Goal: Communication & Community: Answer question/provide support

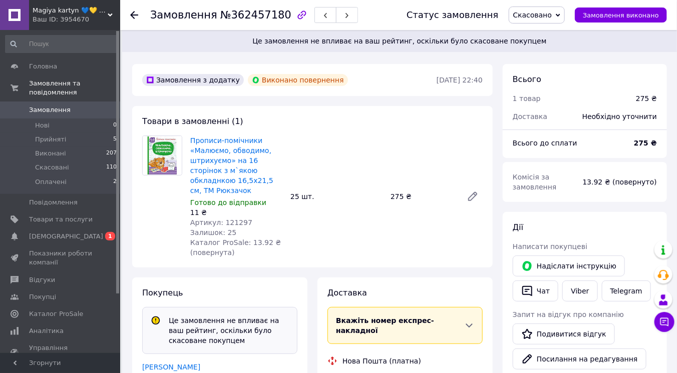
scroll to position [63, 0]
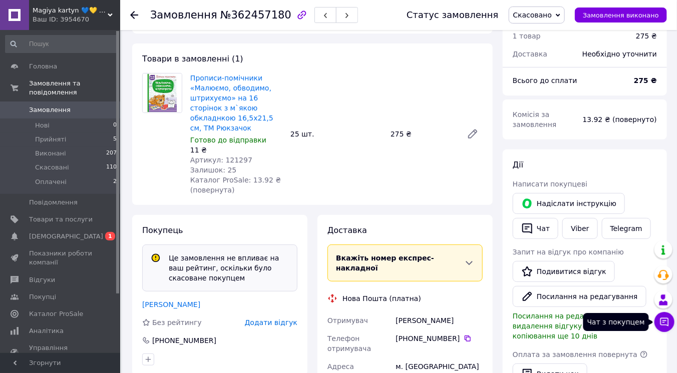
click at [664, 326] on icon at bounding box center [664, 322] width 10 height 10
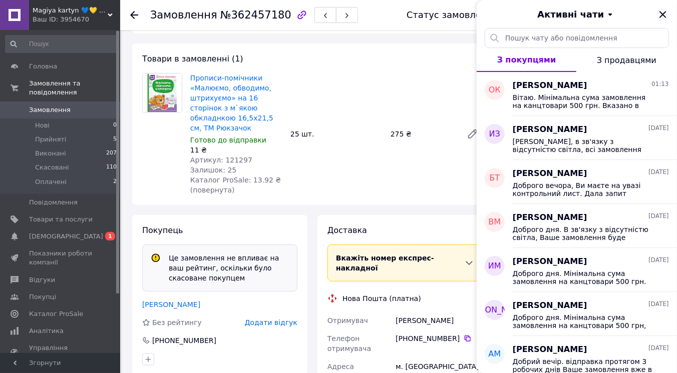
click at [663, 13] on icon "Закрити" at bounding box center [663, 15] width 12 height 12
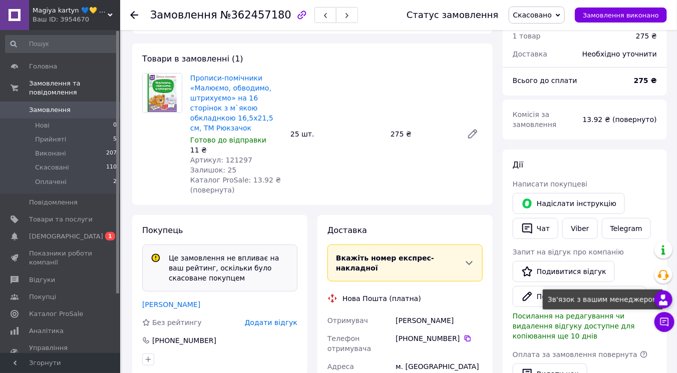
click at [661, 300] on icon at bounding box center [663, 300] width 12 height 12
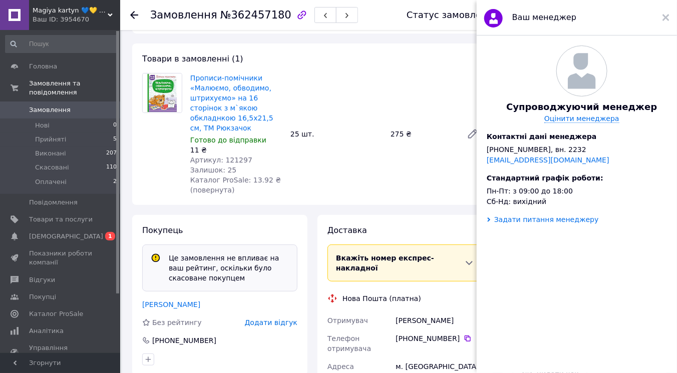
click at [540, 224] on div "Задати питання менеджеру" at bounding box center [546, 220] width 105 height 8
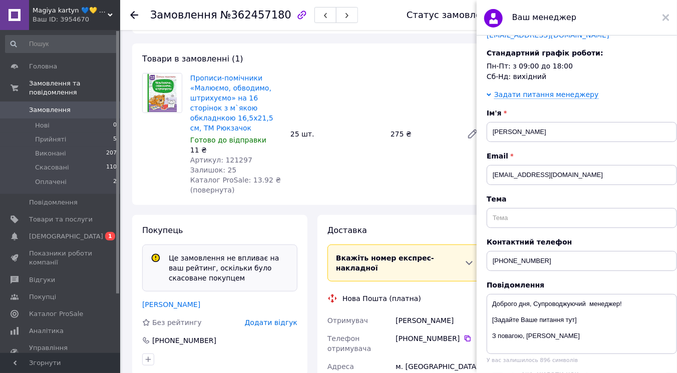
scroll to position [200, 0]
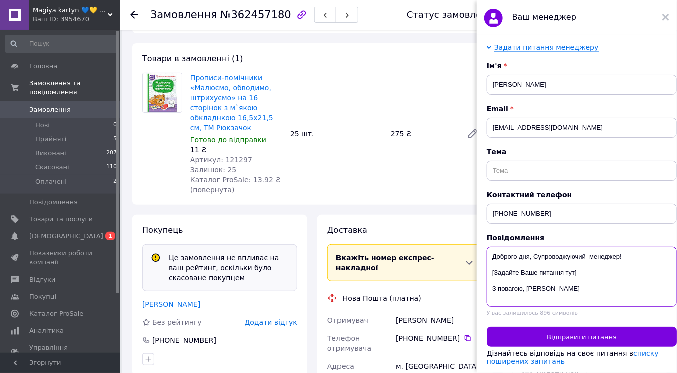
drag, startPoint x: 601, startPoint y: 264, endPoint x: 480, endPoint y: 266, distance: 121.7
click at [480, 266] on div "Супроводжуючий менеджер Оцінити менеджера Контактні дані менеджера [PHONE_NUMBE…" at bounding box center [582, 206] width 210 height 340
paste textarea
type textarea "Доброго дня, Супроводжуючий менеджер! З повагою, [PERSON_NAME]"
click at [528, 262] on textarea "Доброго дня, Супроводжуючий менеджер! З повагою, [PERSON_NAME]" at bounding box center [582, 277] width 190 height 60
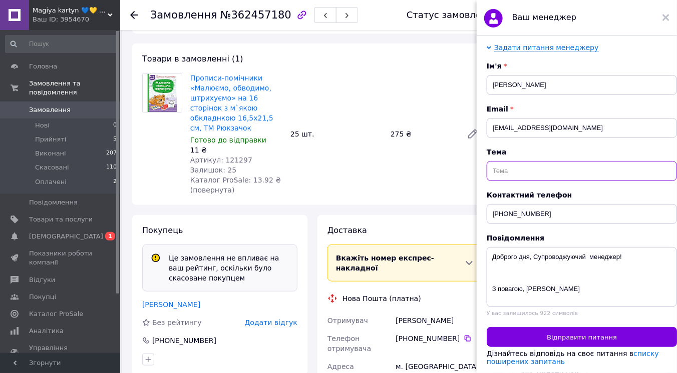
click at [539, 163] on input "text" at bounding box center [582, 171] width 190 height 20
type input "рейтинг"
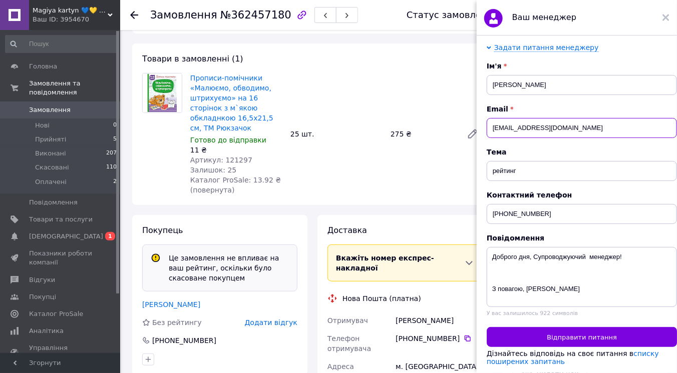
drag, startPoint x: 530, startPoint y: 118, endPoint x: 466, endPoint y: 119, distance: 63.6
click at [467, 118] on body "Magiya kartyn 💙💛 КАРТИНИ ПО НОМЕРКАМ Ваш ID: 3954670 Сайт Magiya kartyn 💙💛 КАРТ…" at bounding box center [338, 330] width 677 height 786
paste input "[EMAIL_ADDRESS][DOMAIN_NAME]"
type input "[EMAIL_ADDRESS][DOMAIN_NAME]"
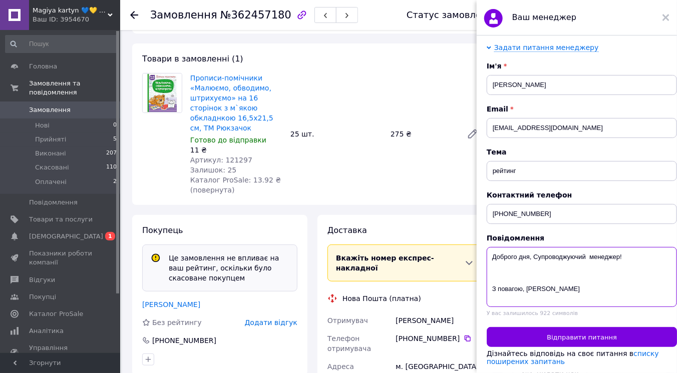
click at [527, 267] on textarea "Доброго дня, Супроводжуючий менеджер! З повагою, [PERSON_NAME]" at bounding box center [582, 277] width 190 height 60
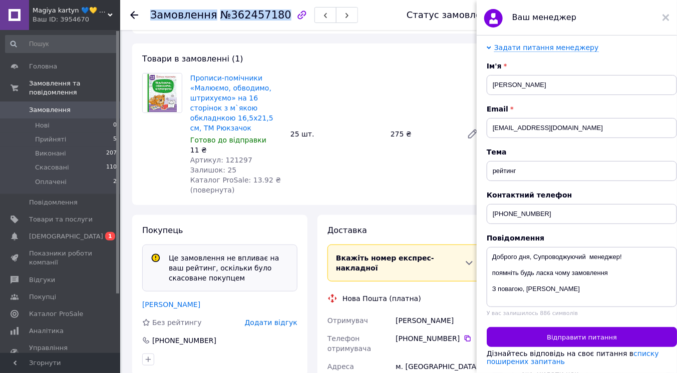
drag, startPoint x: 152, startPoint y: 14, endPoint x: 272, endPoint y: 15, distance: 120.1
click at [272, 15] on h1 "Замовлення №362457180" at bounding box center [220, 15] width 141 height 12
copy h1 "Замовлення №362457180"
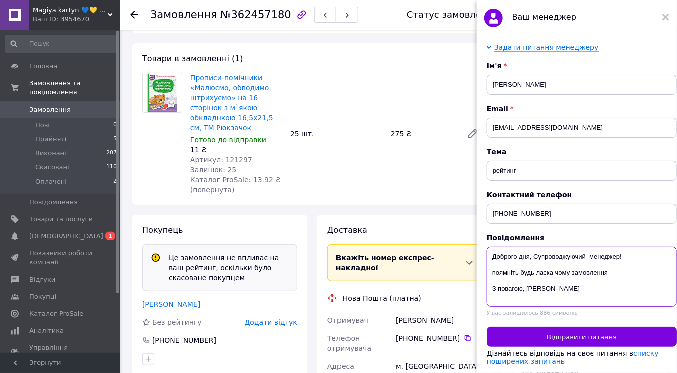
drag, startPoint x: 619, startPoint y: 266, endPoint x: 571, endPoint y: 266, distance: 47.6
click at [571, 266] on textarea "Доброго дня, Супроводжуючий менеджер! поямніть будь ласка чому замовлення З пов…" at bounding box center [582, 277] width 190 height 60
paste textarea "амовлення№362457180"
click at [572, 266] on textarea "Доброго дня, Супроводжуючий менеджер! поямніть будь ласка чому Замовлення№36245…" at bounding box center [582, 277] width 190 height 60
click at [589, 272] on textarea "Доброго дня, Супроводжуючий менеджер! поямніть будь ласка чому відгук від Замов…" at bounding box center [582, 277] width 190 height 60
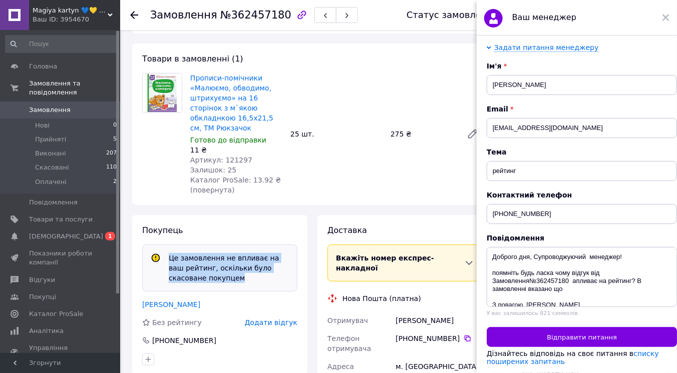
drag, startPoint x: 170, startPoint y: 248, endPoint x: 205, endPoint y: 266, distance: 39.4
click at [205, 266] on div "Це замовлення не впливає на ваш рейтинг, оскільки було скасоване покупцем" at bounding box center [229, 268] width 128 height 30
copy div "Це замовлення не впливає на ваш рейтинг, оскільки було скасоване покупцем"
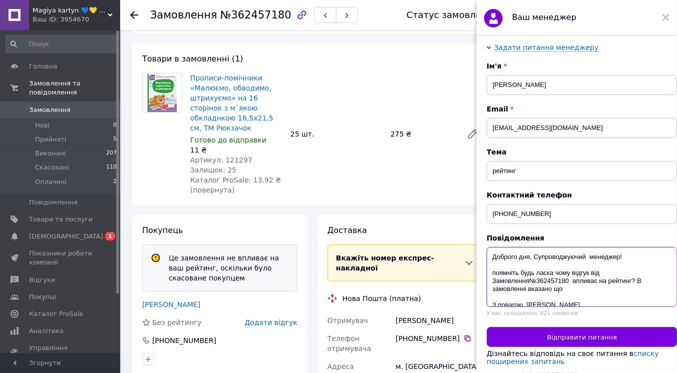
click at [581, 287] on textarea "Доброго дня, Супроводжуючий менеджер! поямніть будь ласка чому відгук від Замов…" at bounding box center [582, 277] width 190 height 60
click at [571, 281] on textarea "Доброго дня, Супроводжуючий менеджер! поямніть будь ласка чому відгук від Замов…" at bounding box center [582, 277] width 190 height 60
paste textarea "Це замовлення не впливає на ваш рейтинг, оскільки було скасоване покупцем"
click at [637, 271] on textarea "Доброго дня, Супроводжуючий менеджер! поямніть будь ласка чому відгук від Замов…" at bounding box center [582, 277] width 190 height 60
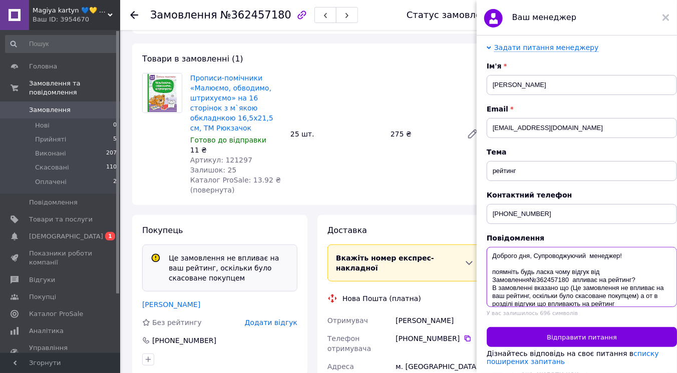
click at [637, 295] on textarea "Доброго дня, Супроводжуючий менеджер! поямніть будь ласка чому відгук від Замов…" at bounding box center [582, 277] width 190 height 60
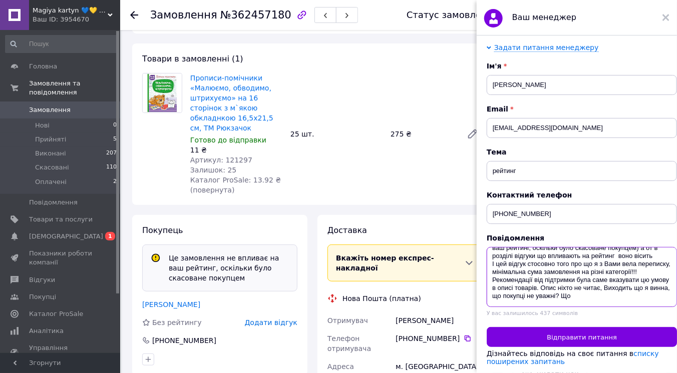
scroll to position [58, 0]
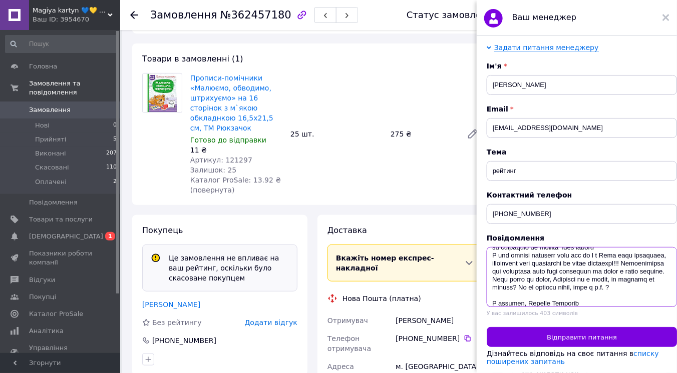
click at [614, 293] on textarea at bounding box center [582, 277] width 190 height 60
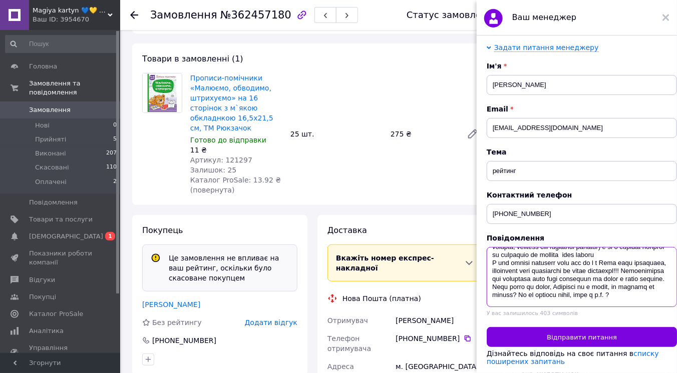
scroll to position [75, 0]
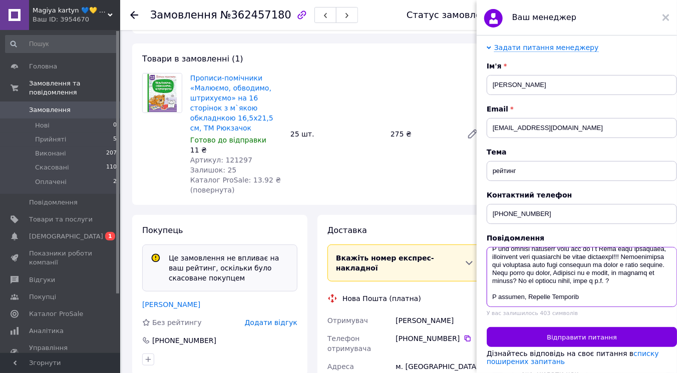
click at [654, 270] on textarea at bounding box center [582, 277] width 190 height 60
click at [494, 277] on textarea at bounding box center [582, 277] width 190 height 60
click at [497, 278] on textarea at bounding box center [582, 277] width 190 height 60
click at [604, 280] on textarea at bounding box center [582, 277] width 190 height 60
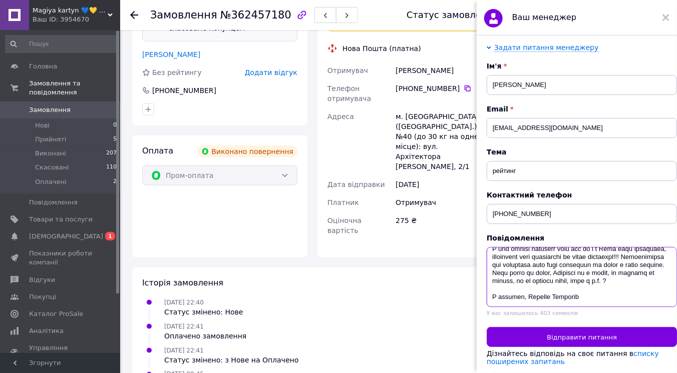
scroll to position [368, 0]
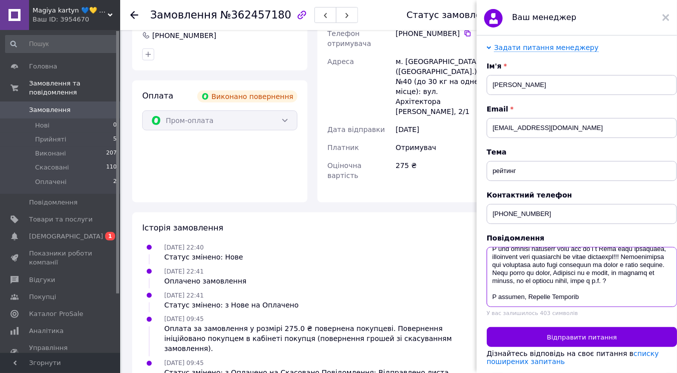
type textarea "Loremip dol, Sitametconsect adipisci! elitsedd eius tempo inci utlabo etd Magna…"
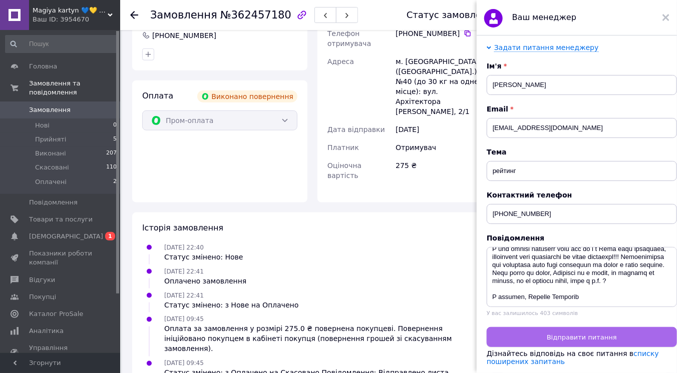
click at [595, 334] on span "Відправити питання" at bounding box center [582, 338] width 70 height 8
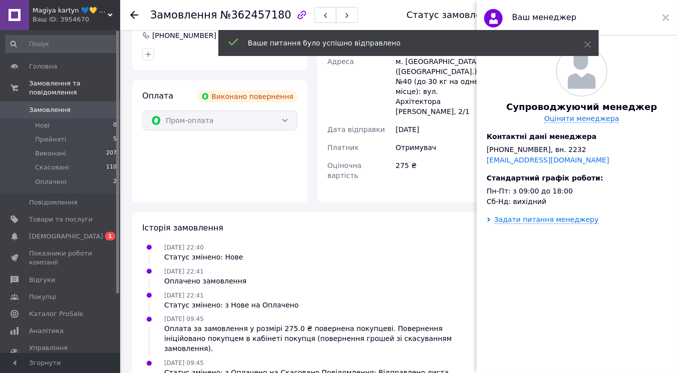
scroll to position [0, 0]
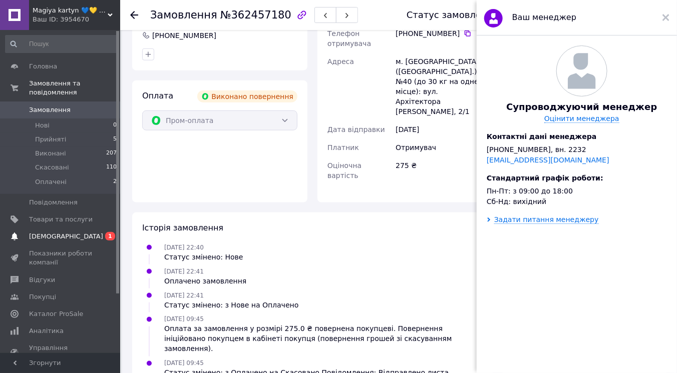
click at [86, 232] on span "[DEMOGRAPHIC_DATA]" at bounding box center [61, 236] width 64 height 9
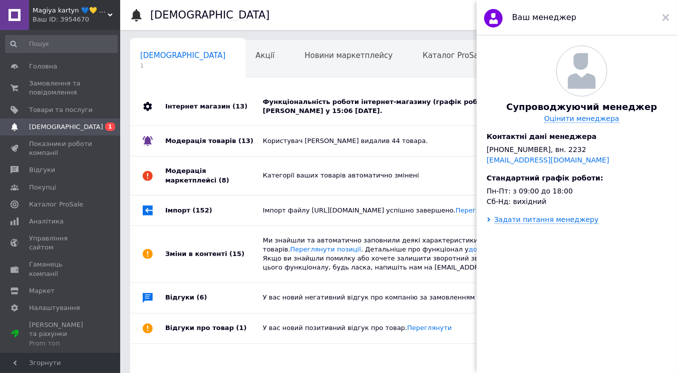
click at [351, 103] on div "Функціональність роботи інтернет-магазину (графік роботи) була змінена [PERSON_…" at bounding box center [410, 107] width 294 height 18
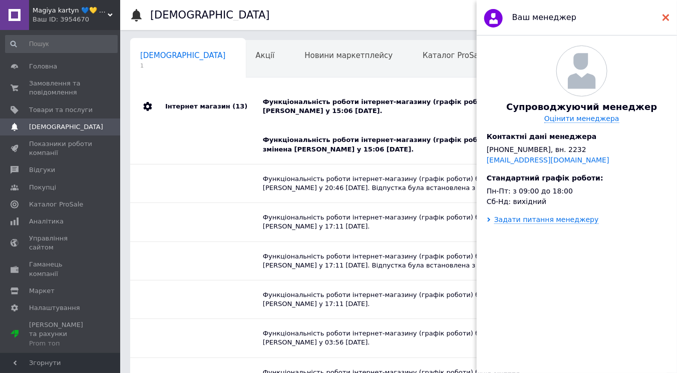
click at [666, 19] on use at bounding box center [665, 17] width 7 height 7
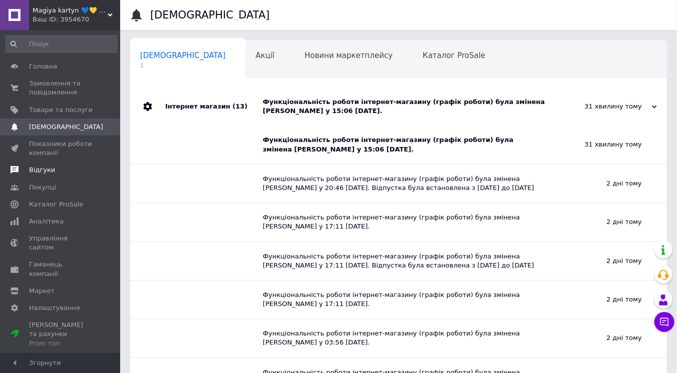
click at [44, 174] on span "Відгуки" at bounding box center [42, 170] width 26 height 9
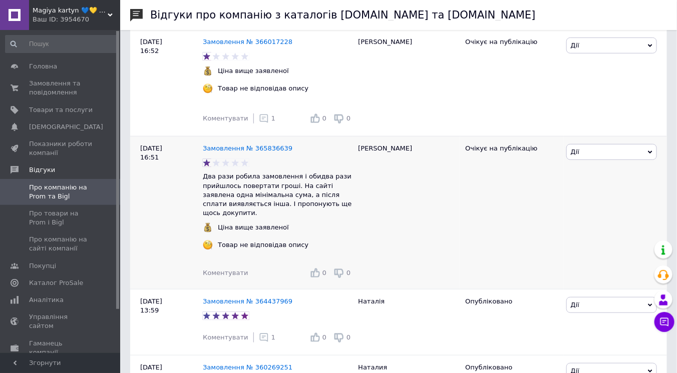
scroll to position [249, 0]
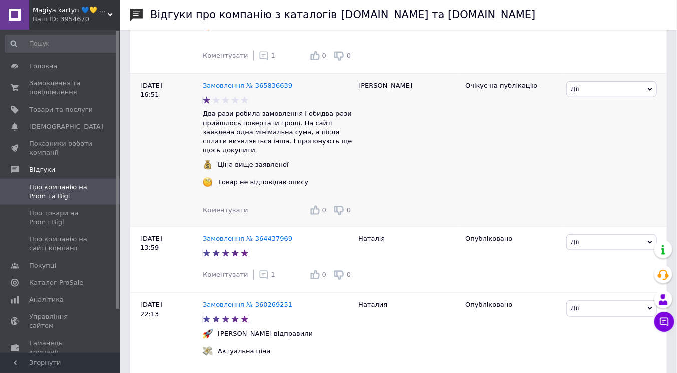
click at [229, 207] on span "Коментувати" at bounding box center [225, 211] width 45 height 8
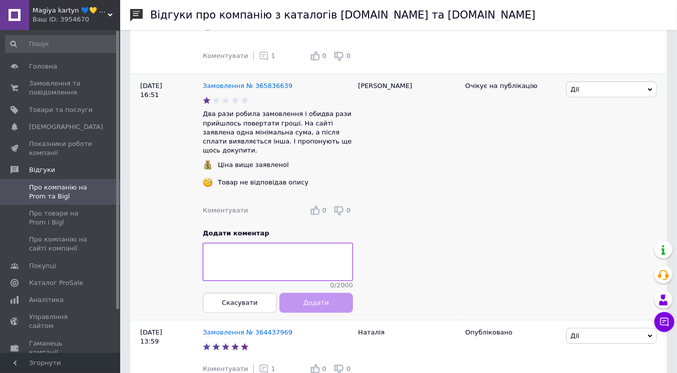
click at [258, 249] on textarea at bounding box center [278, 262] width 150 height 38
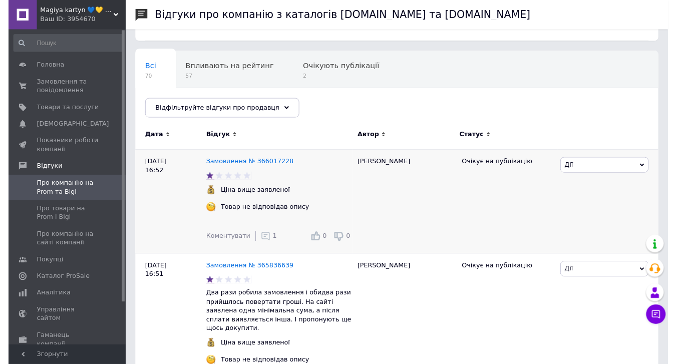
scroll to position [125, 0]
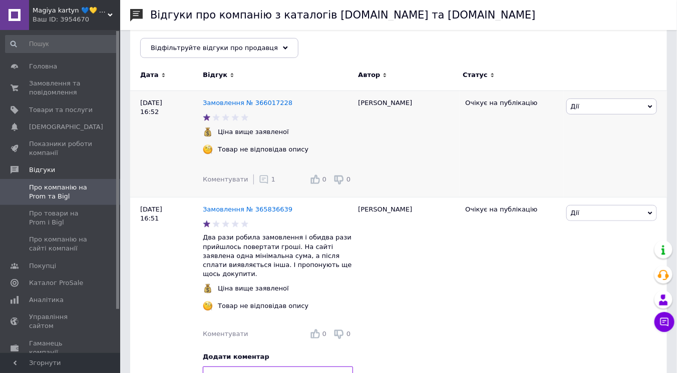
click at [259, 183] on icon at bounding box center [264, 180] width 10 height 10
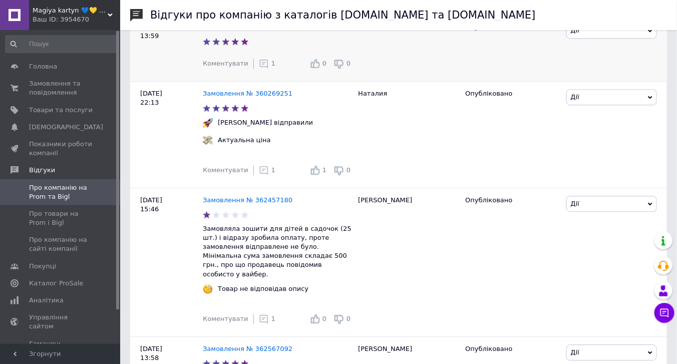
scroll to position [939, 0]
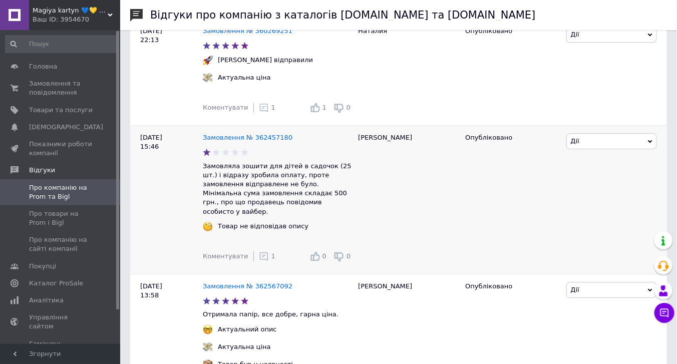
click at [259, 252] on use at bounding box center [263, 256] width 9 height 9
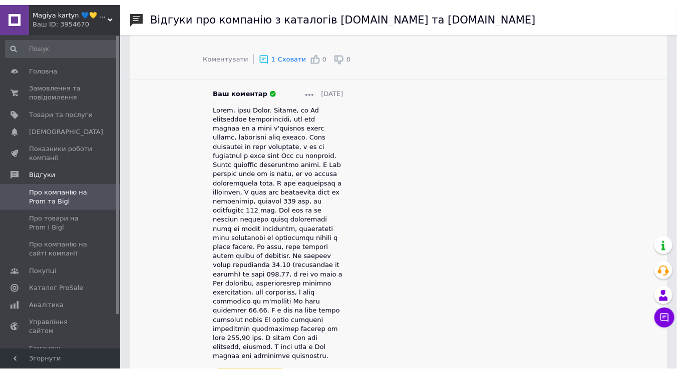
scroll to position [0, 0]
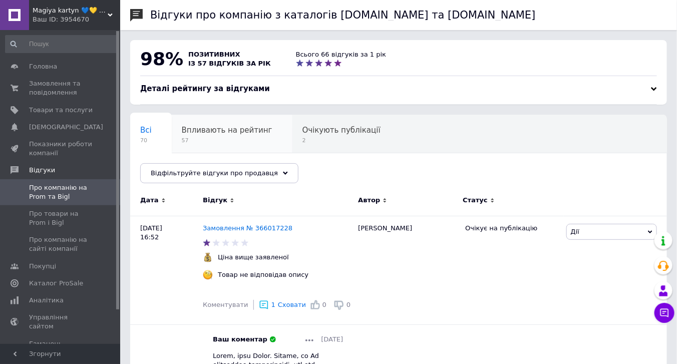
click at [229, 136] on div "Впливають на рейтинг 57" at bounding box center [232, 134] width 121 height 38
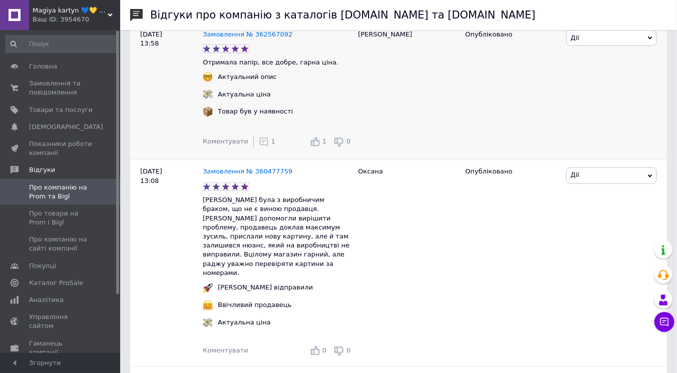
scroll to position [626, 0]
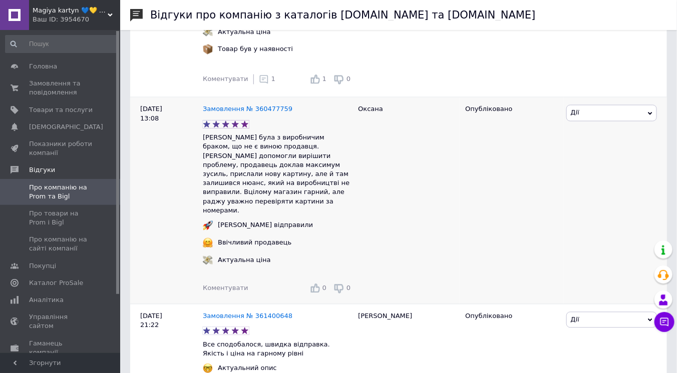
click at [223, 285] on span "Коментувати" at bounding box center [225, 289] width 45 height 8
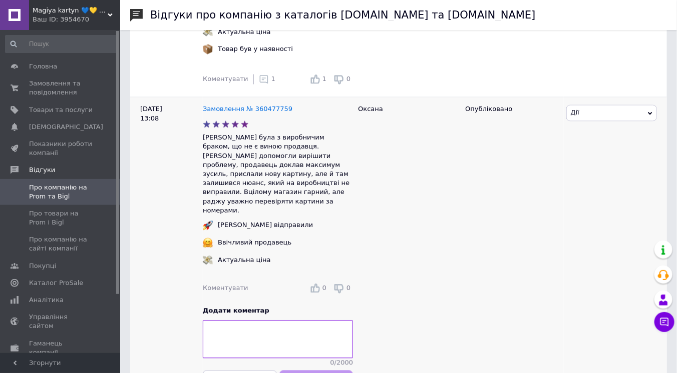
scroll to position [688, 0]
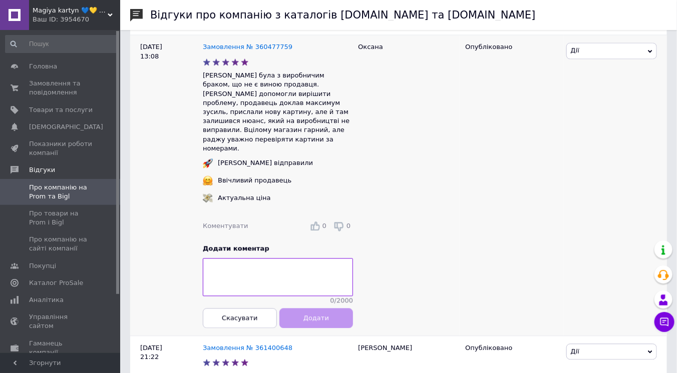
click at [257, 258] on textarea at bounding box center [278, 277] width 150 height 38
type textarea "Щ"
